Goal: Find specific page/section: Find specific page/section

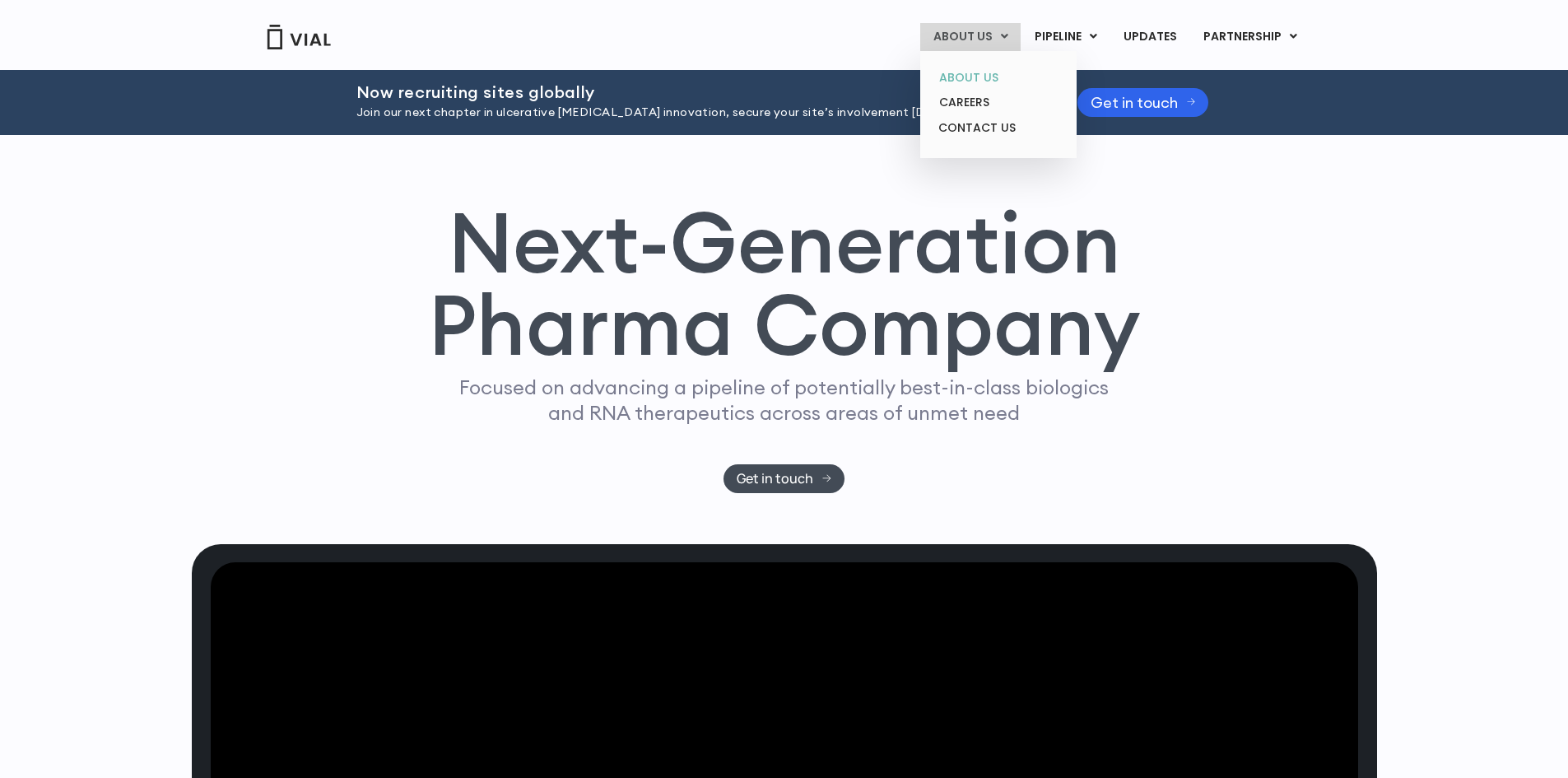
click at [985, 67] on link "ABOUT US" at bounding box center [998, 77] width 144 height 26
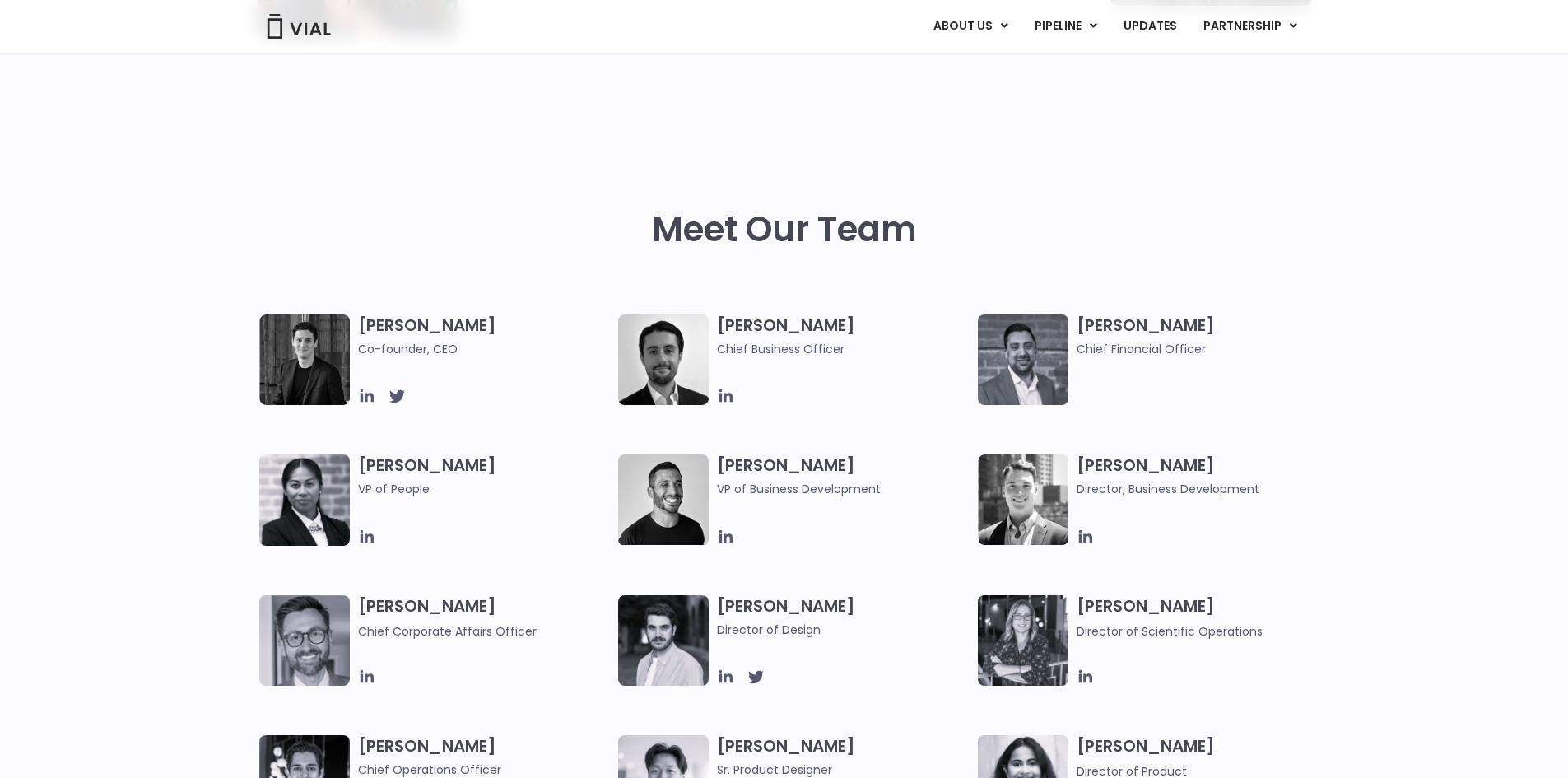
scroll to position [658, 0]
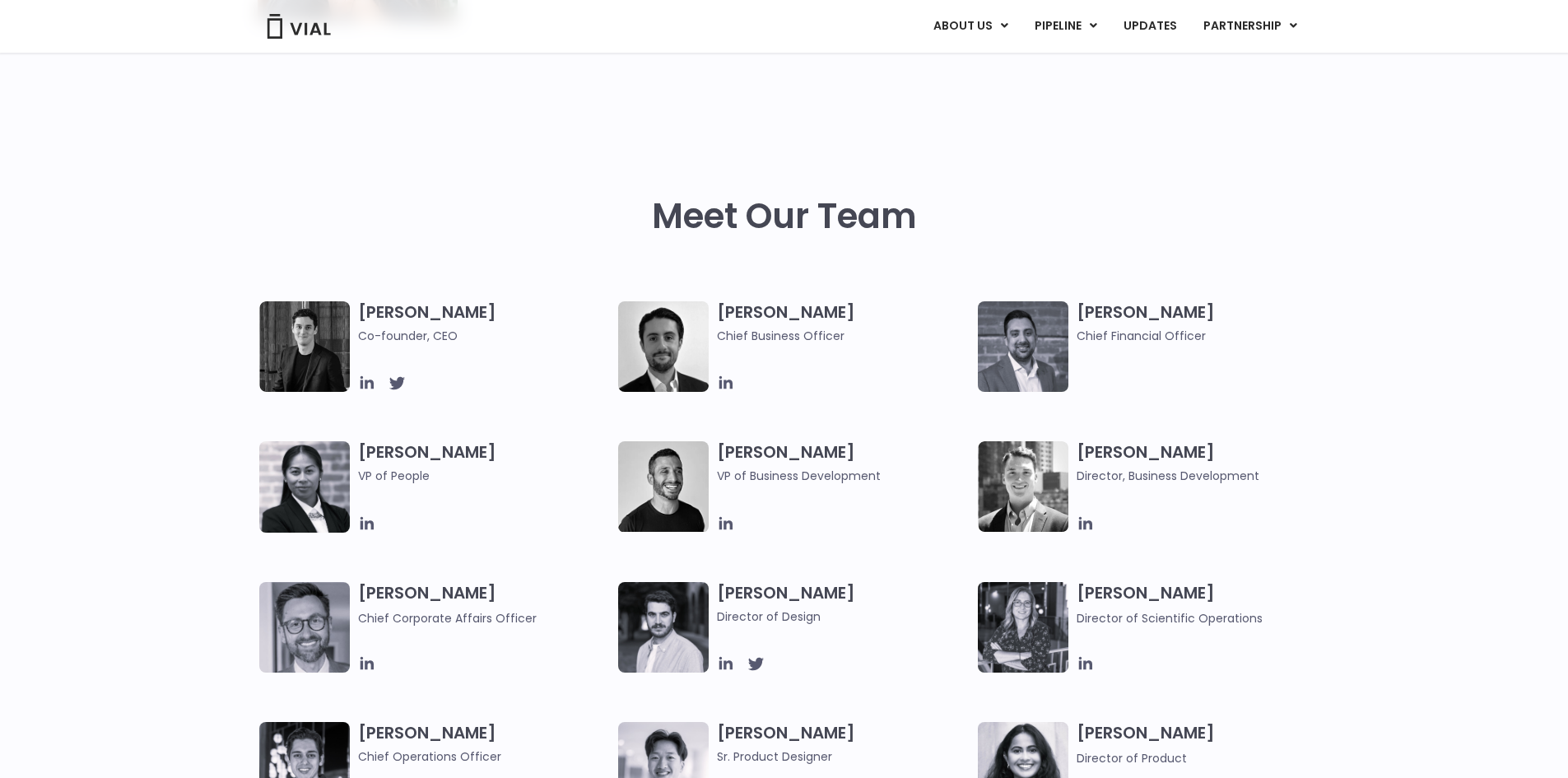
click at [313, 378] on img at bounding box center [304, 347] width 91 height 90
click at [360, 388] on icon at bounding box center [366, 382] width 13 height 13
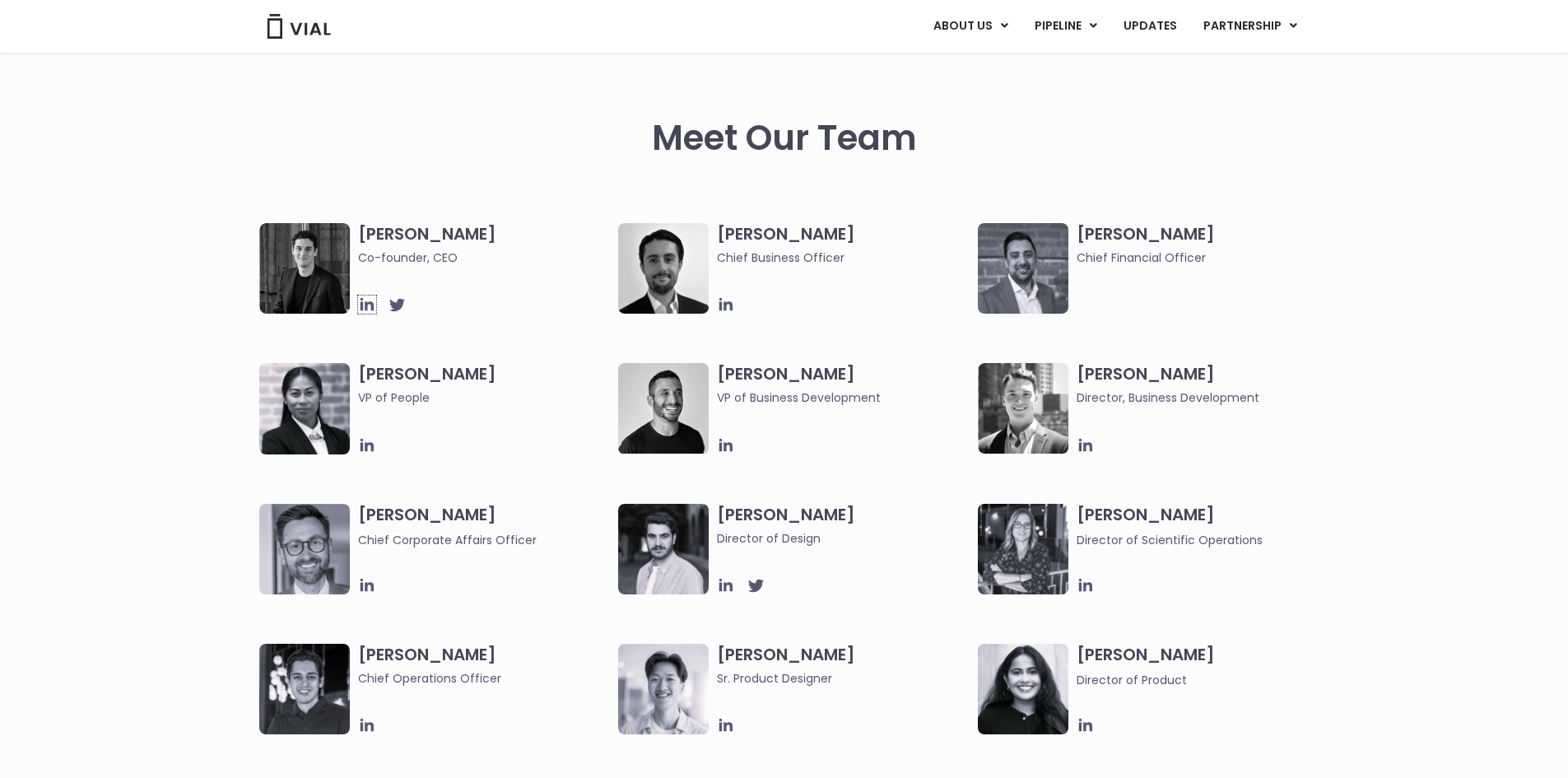
scroll to position [737, 0]
click at [1090, 578] on icon at bounding box center [1086, 585] width 18 height 18
